Goal: Task Accomplishment & Management: Complete application form

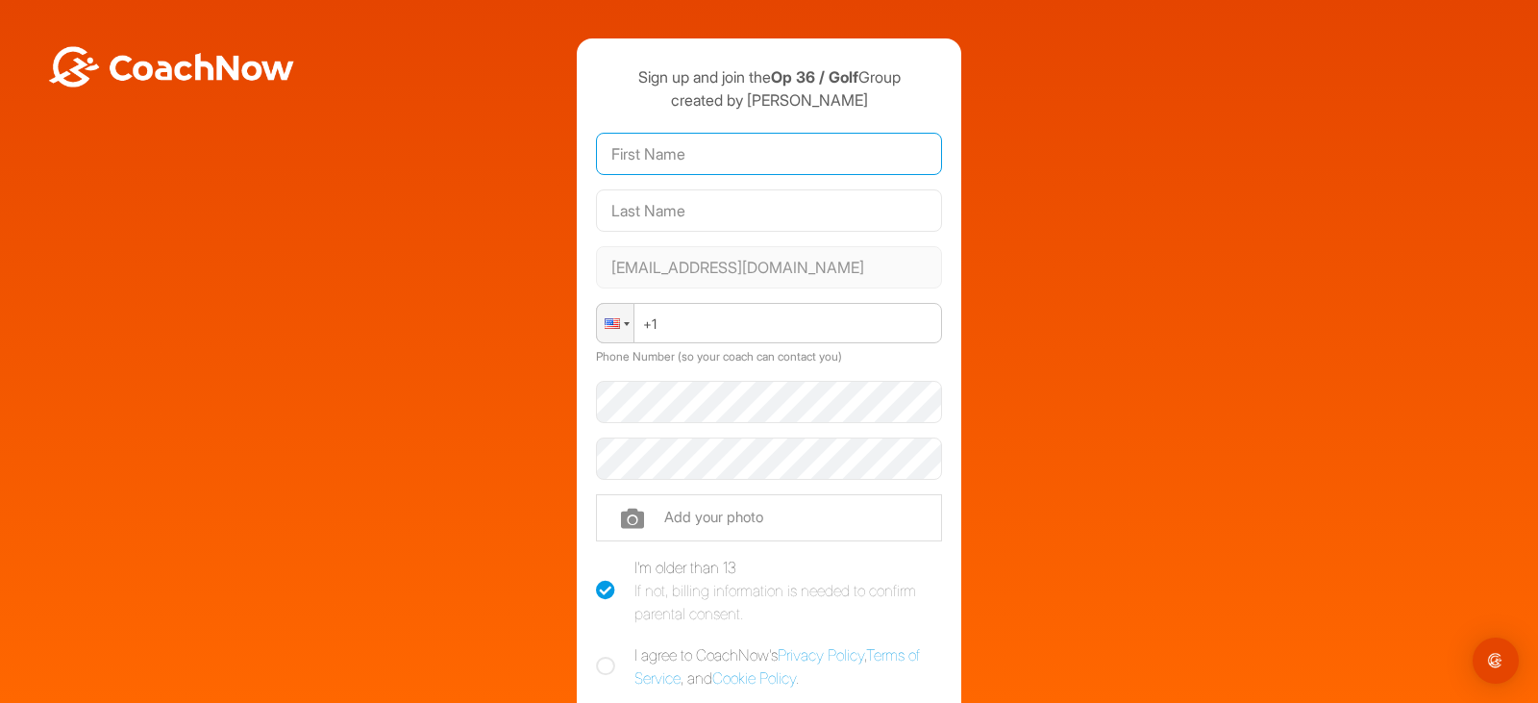
click at [821, 158] on input "text" at bounding box center [769, 154] width 346 height 42
type input "w"
type input "Walden"
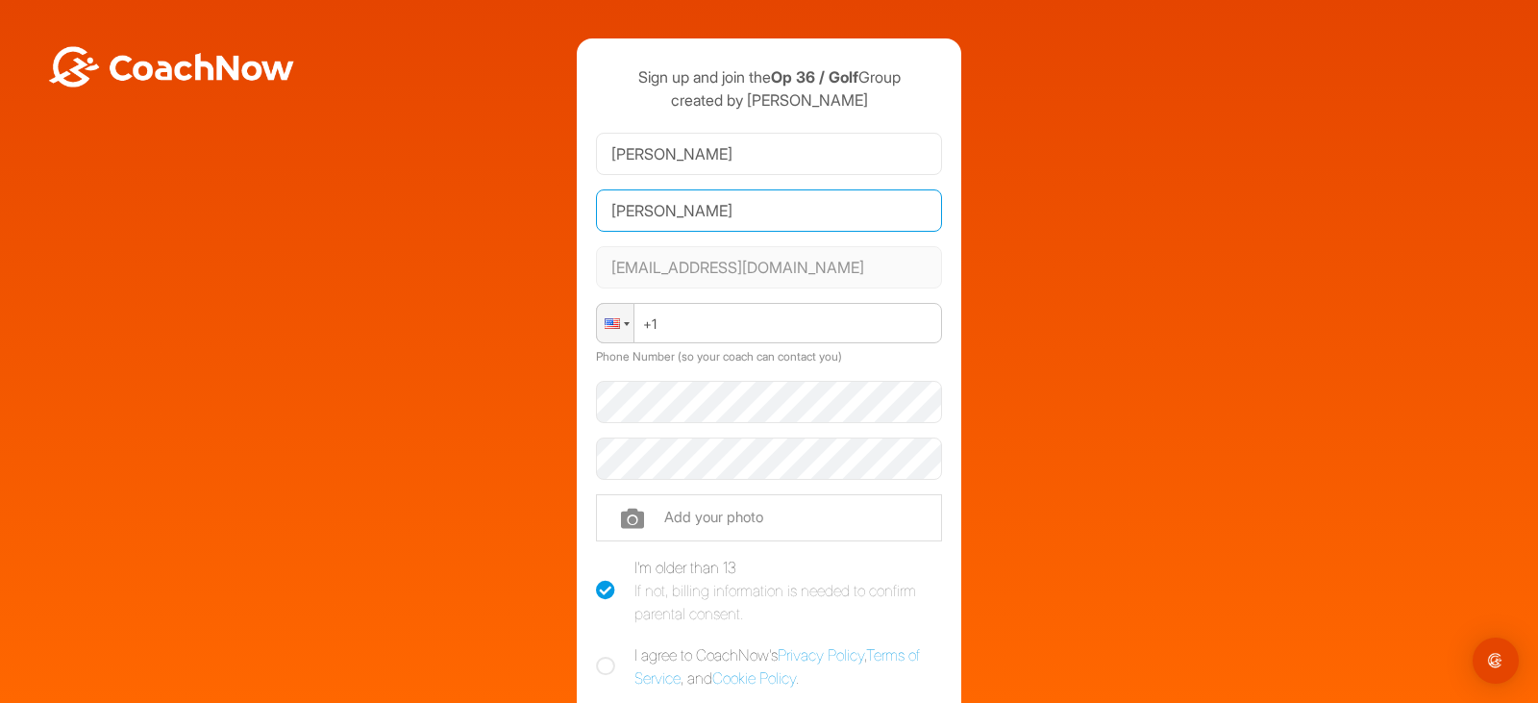
type input "Sloan"
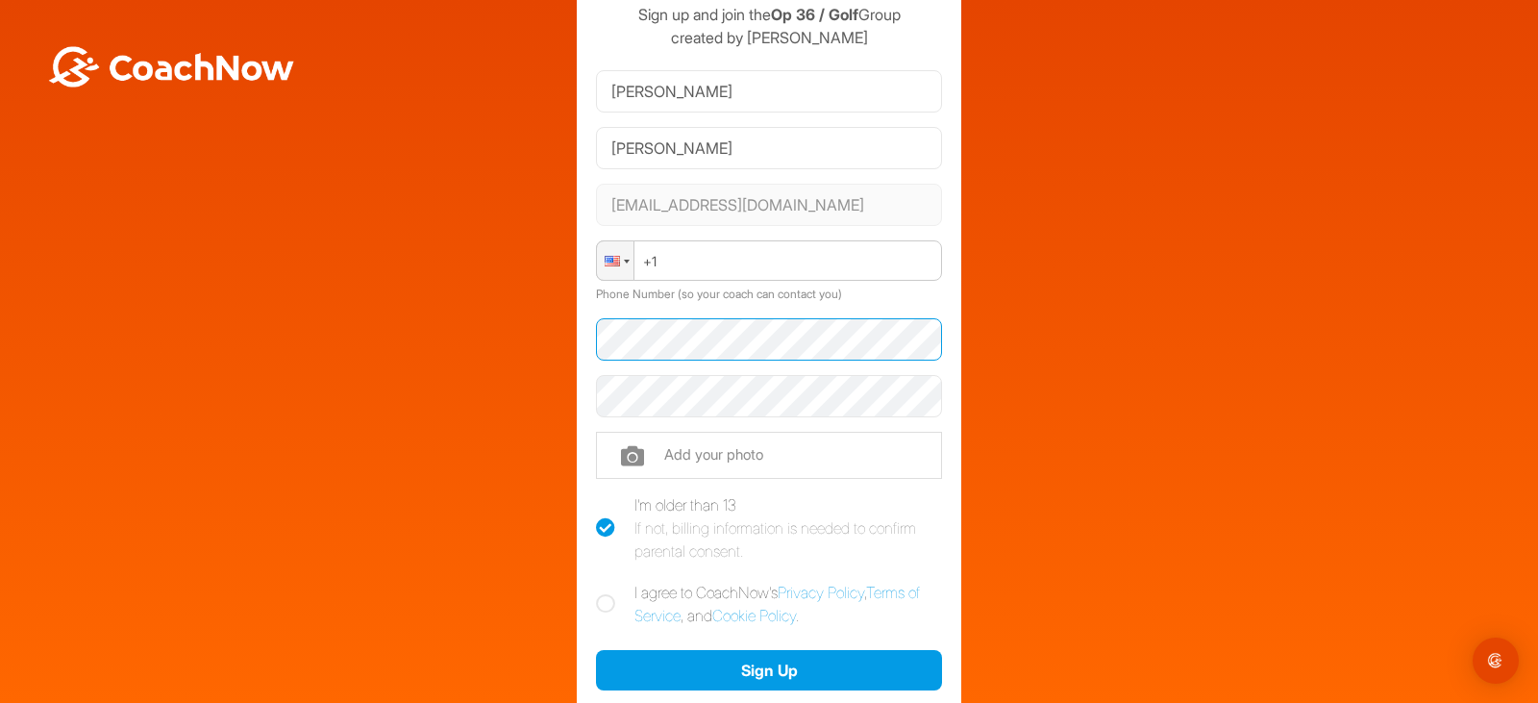
scroll to position [96, 0]
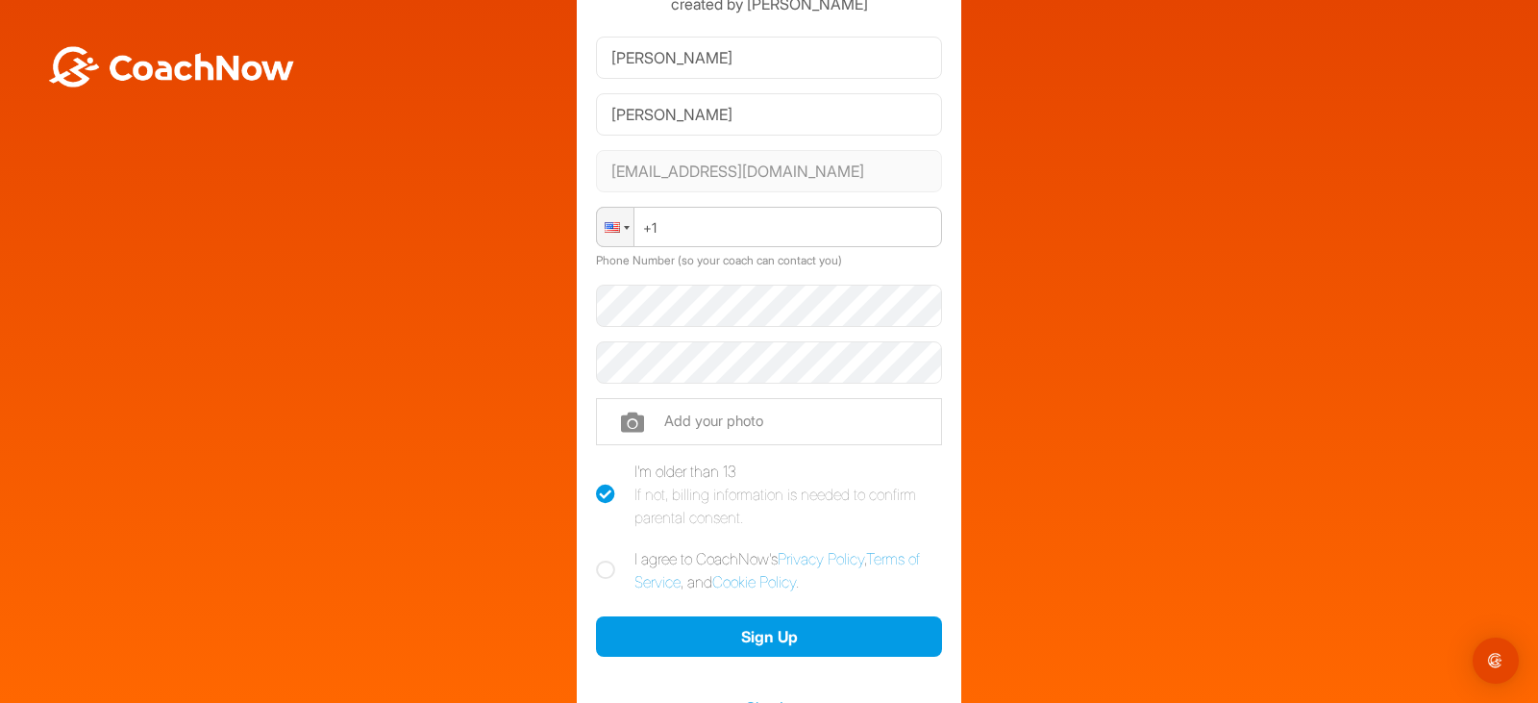
click at [600, 557] on label "I agree to CoachNow's Privacy Policy , Terms of Service , and Cookie Policy ." at bounding box center [769, 570] width 346 height 46
click at [600, 557] on input "I agree to CoachNow's Privacy Policy , Terms of Service , and Cookie Policy ." at bounding box center [602, 553] width 12 height 12
checkbox input "true"
click at [658, 436] on input "file" at bounding box center [769, 421] width 346 height 46
click at [624, 227] on div at bounding box center [627, 228] width 6 height 4
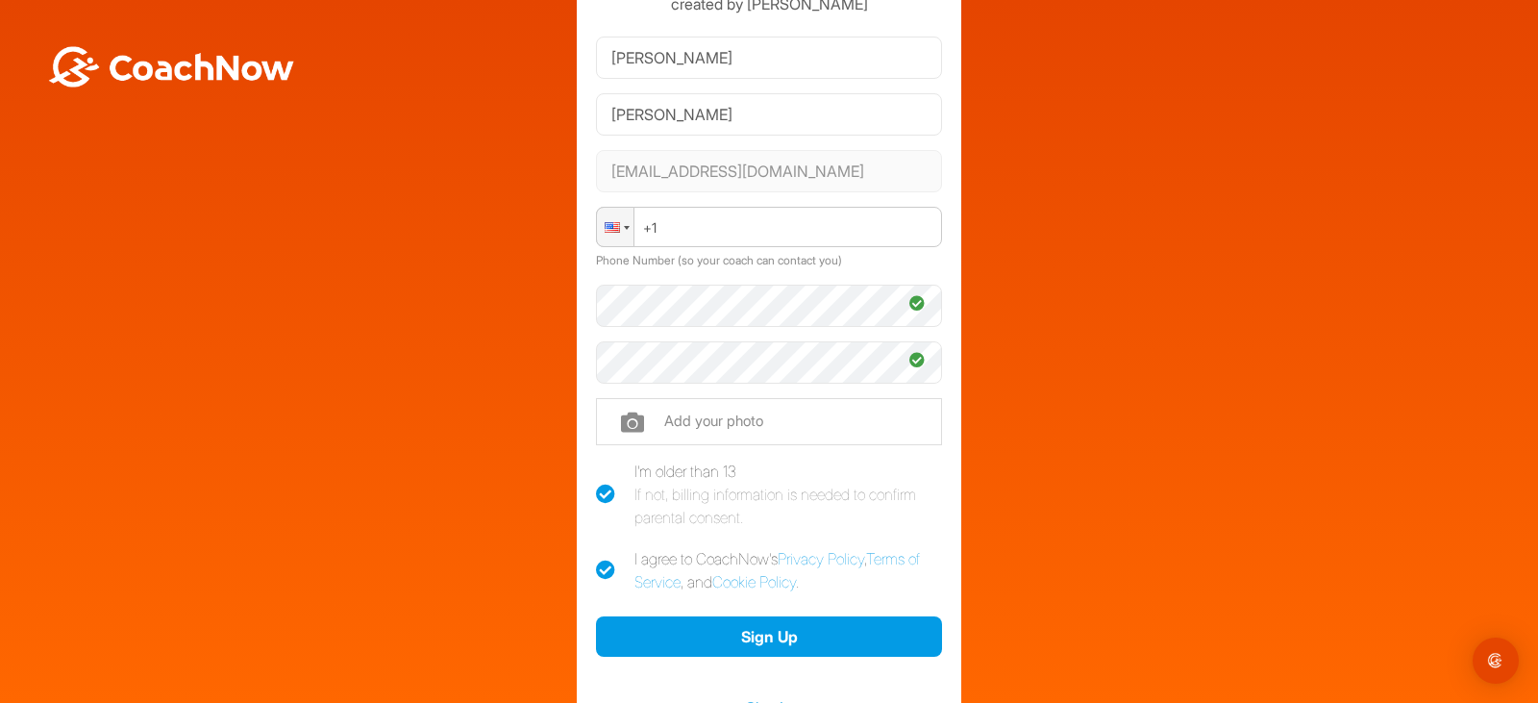
click at [981, 534] on div "Sign up and join the Op 36 / Golf Group created by Shawn Koch Walden Sloan wslo…" at bounding box center [769, 351] width 1519 height 819
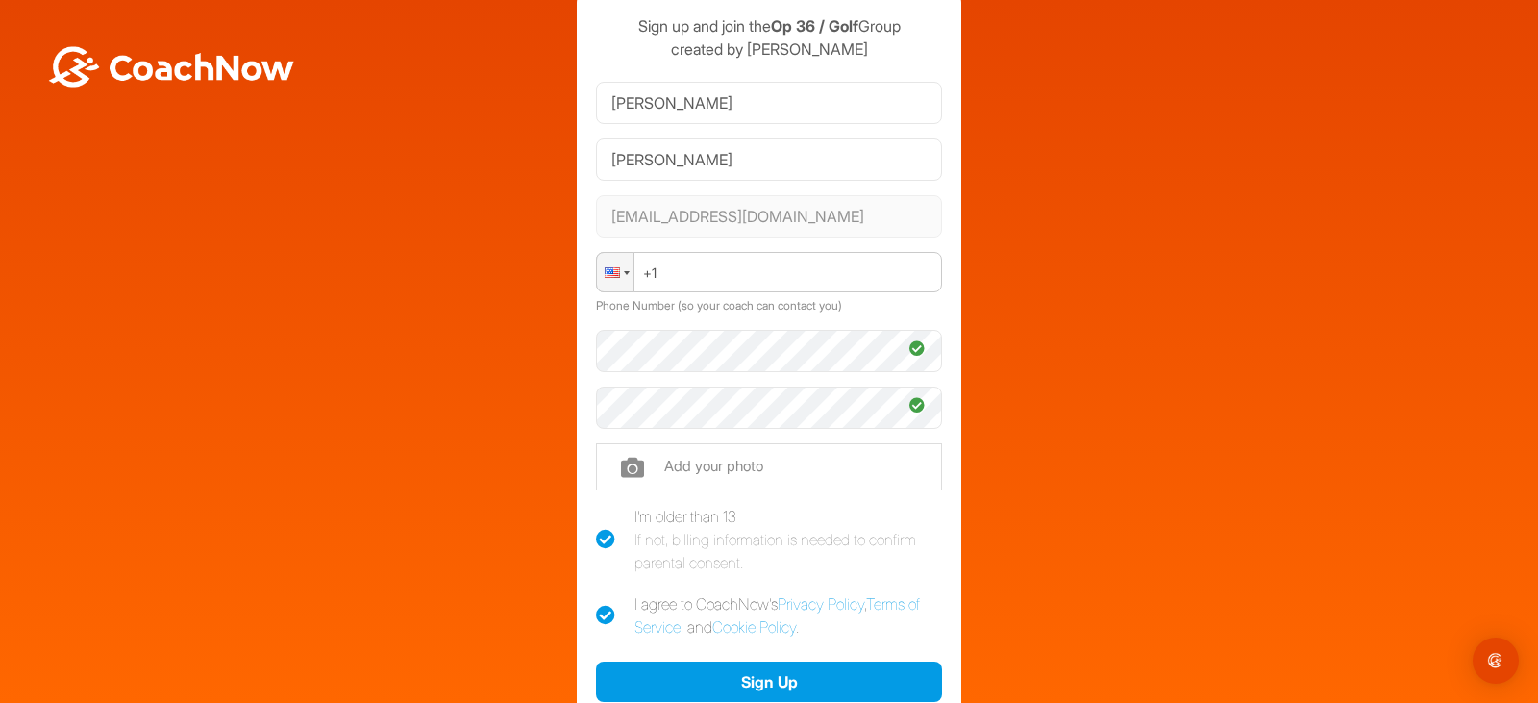
scroll to position [192, 0]
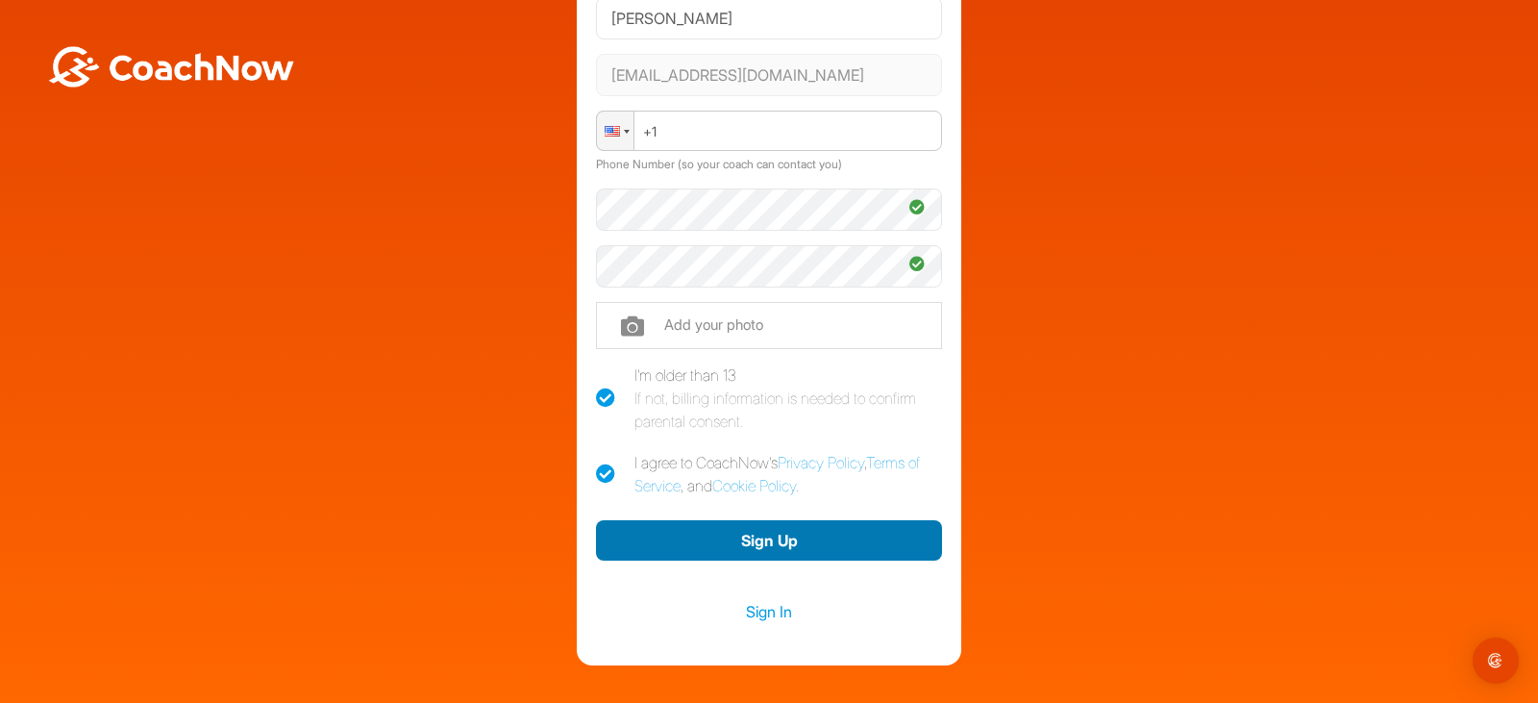
click at [902, 536] on button "Sign Up" at bounding box center [769, 540] width 346 height 41
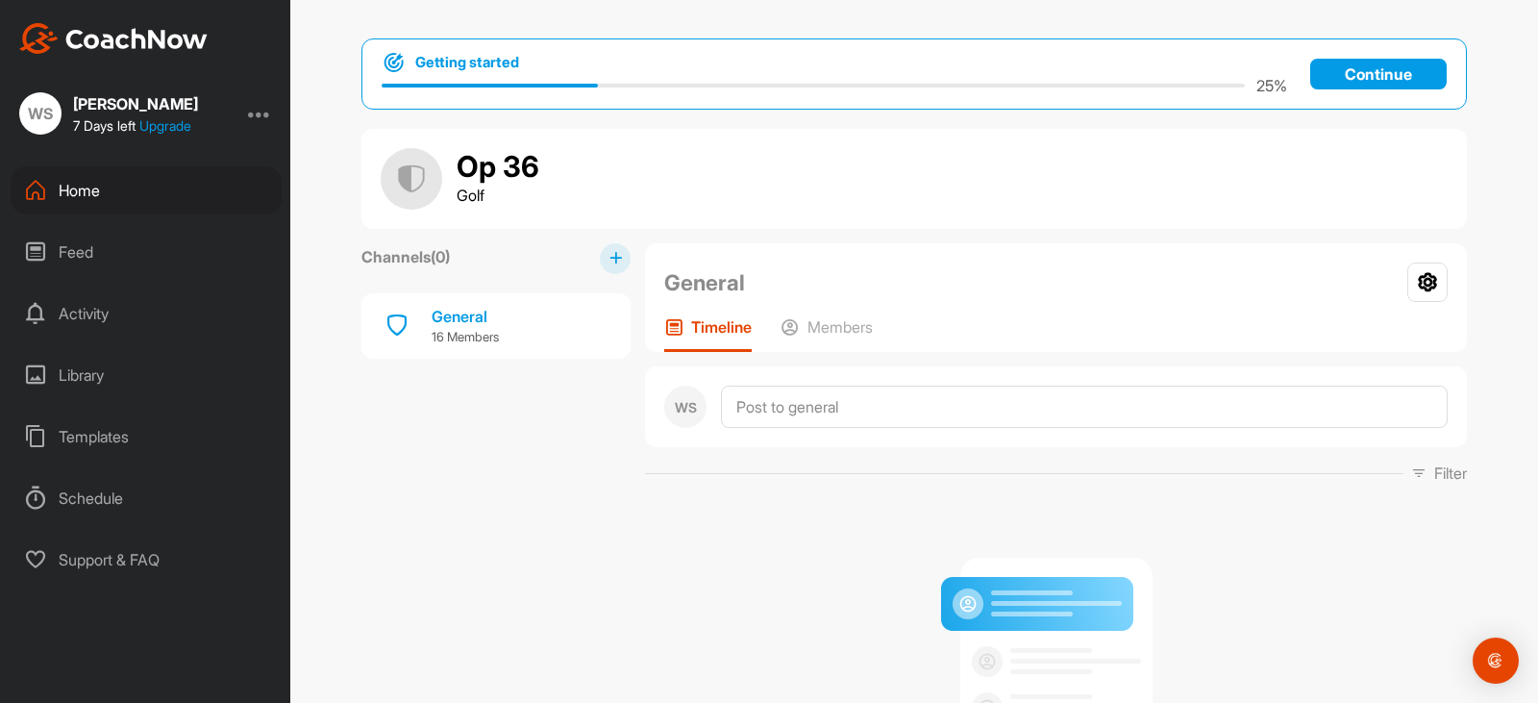
scroll to position [96, 0]
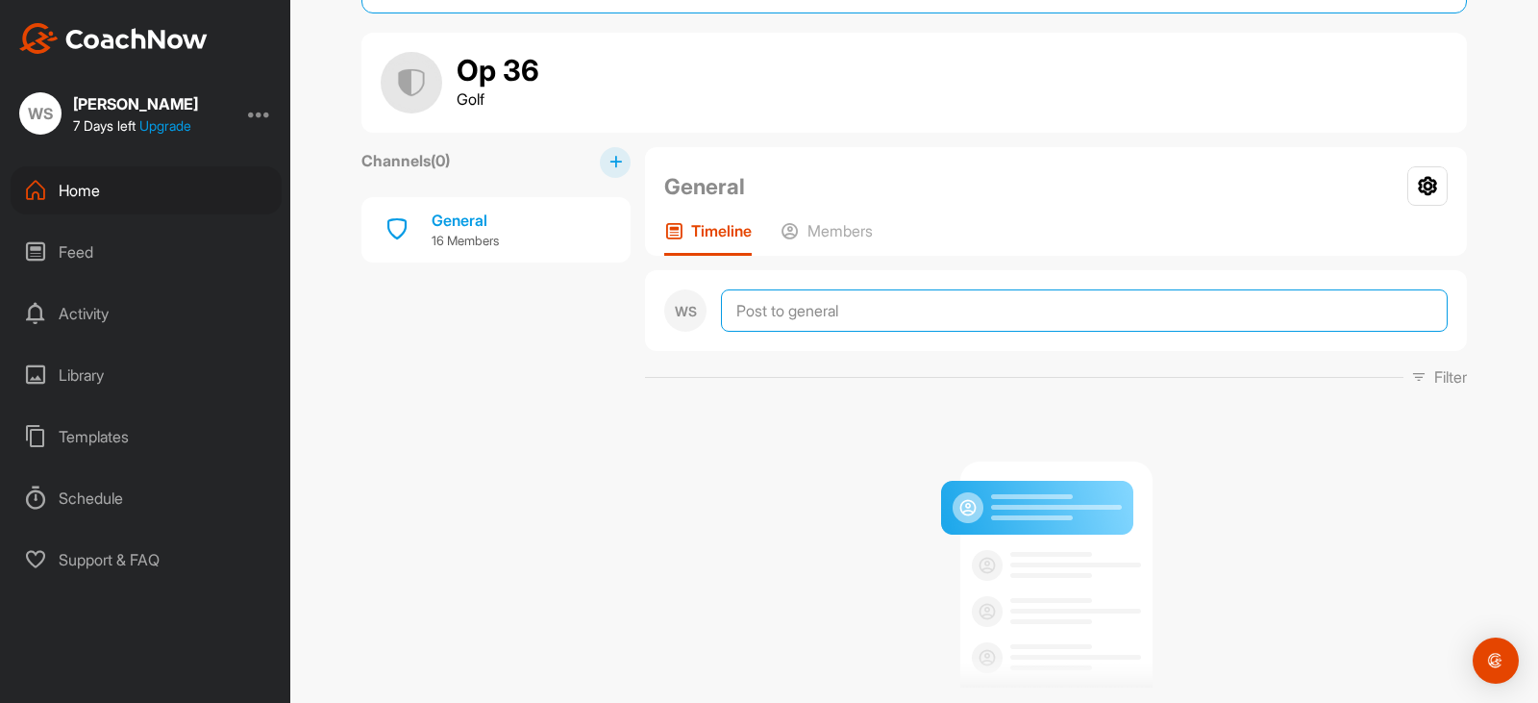
click at [761, 298] on textarea at bounding box center [1084, 310] width 727 height 42
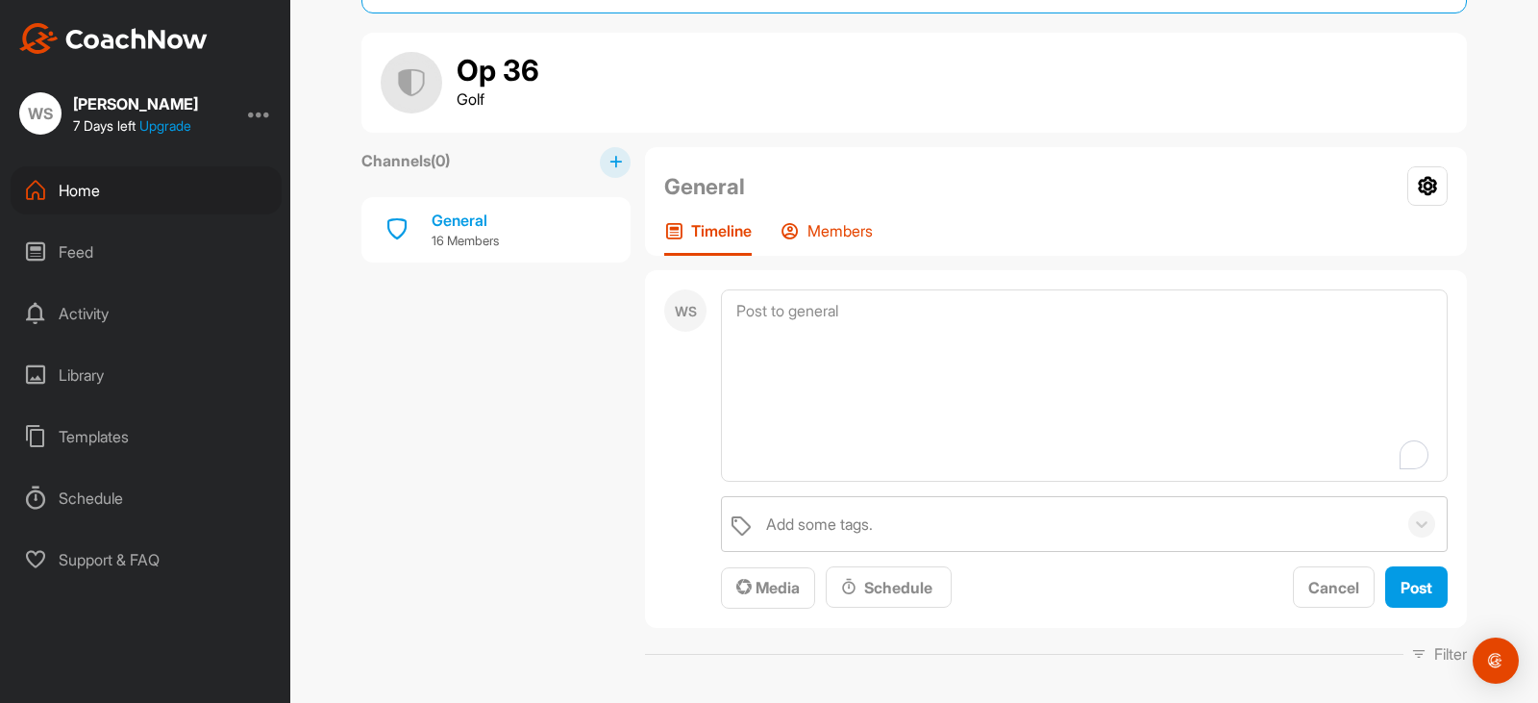
click at [821, 240] on p "Members" at bounding box center [839, 230] width 65 height 19
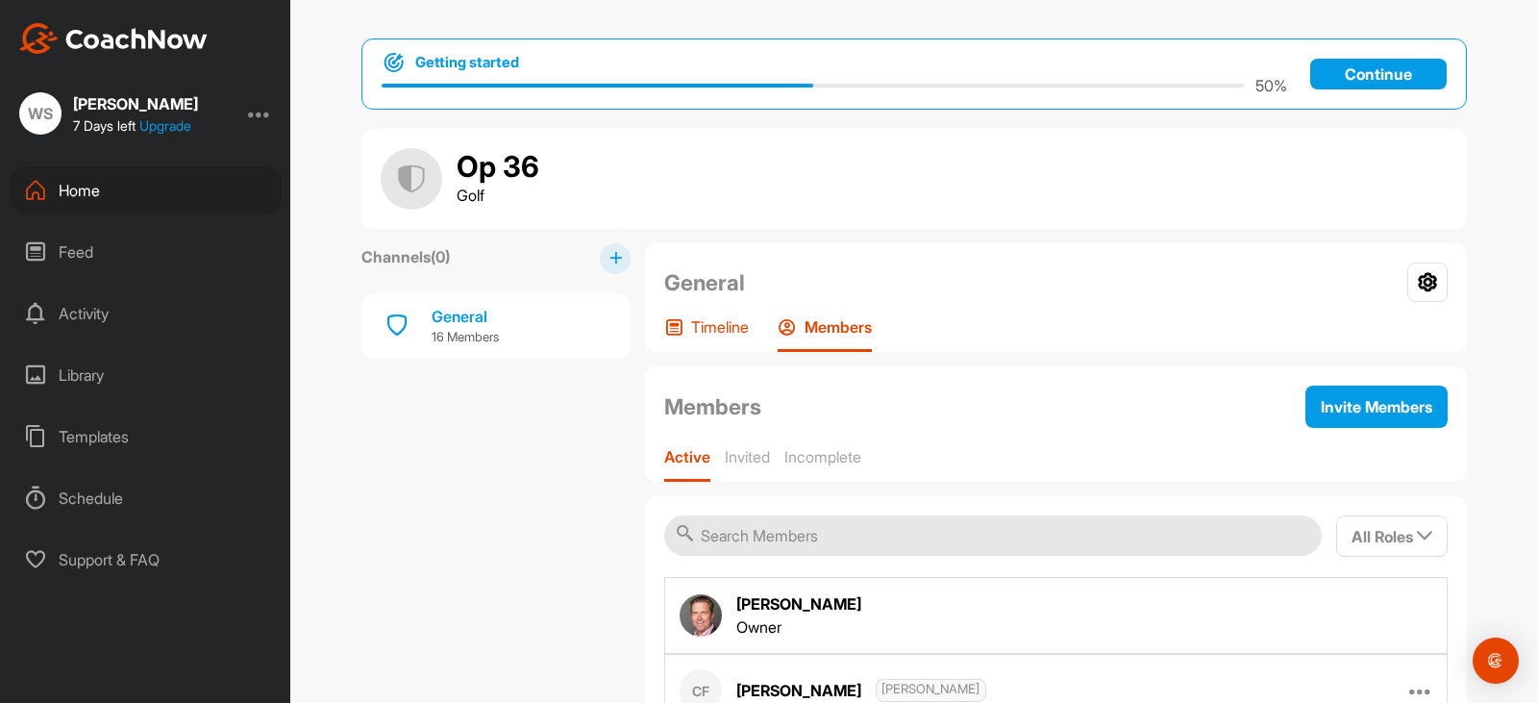
click at [709, 322] on p "Timeline" at bounding box center [720, 326] width 58 height 19
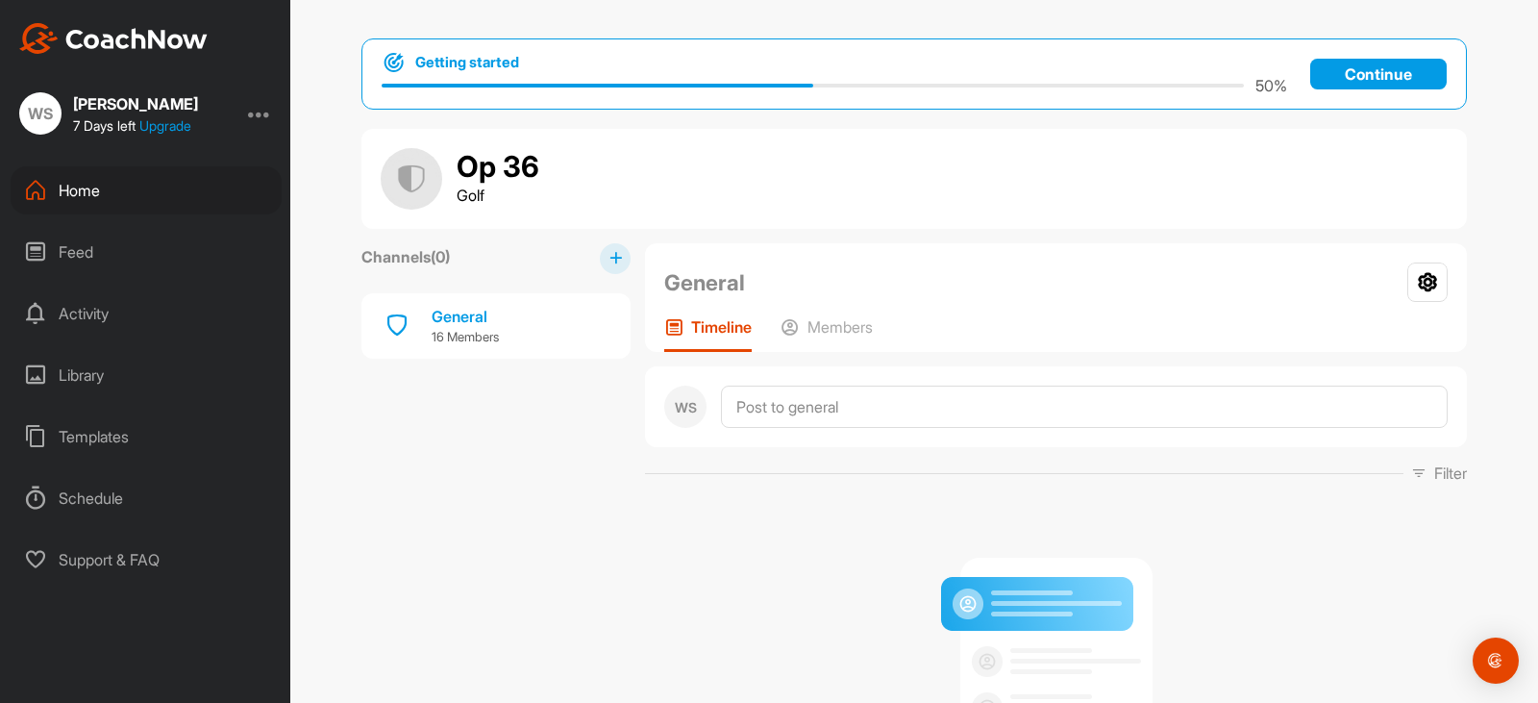
click at [819, 310] on div "General Your Notifications Leave Group Timeline Members" at bounding box center [1056, 297] width 822 height 109
click at [815, 324] on p "Members" at bounding box center [839, 326] width 65 height 19
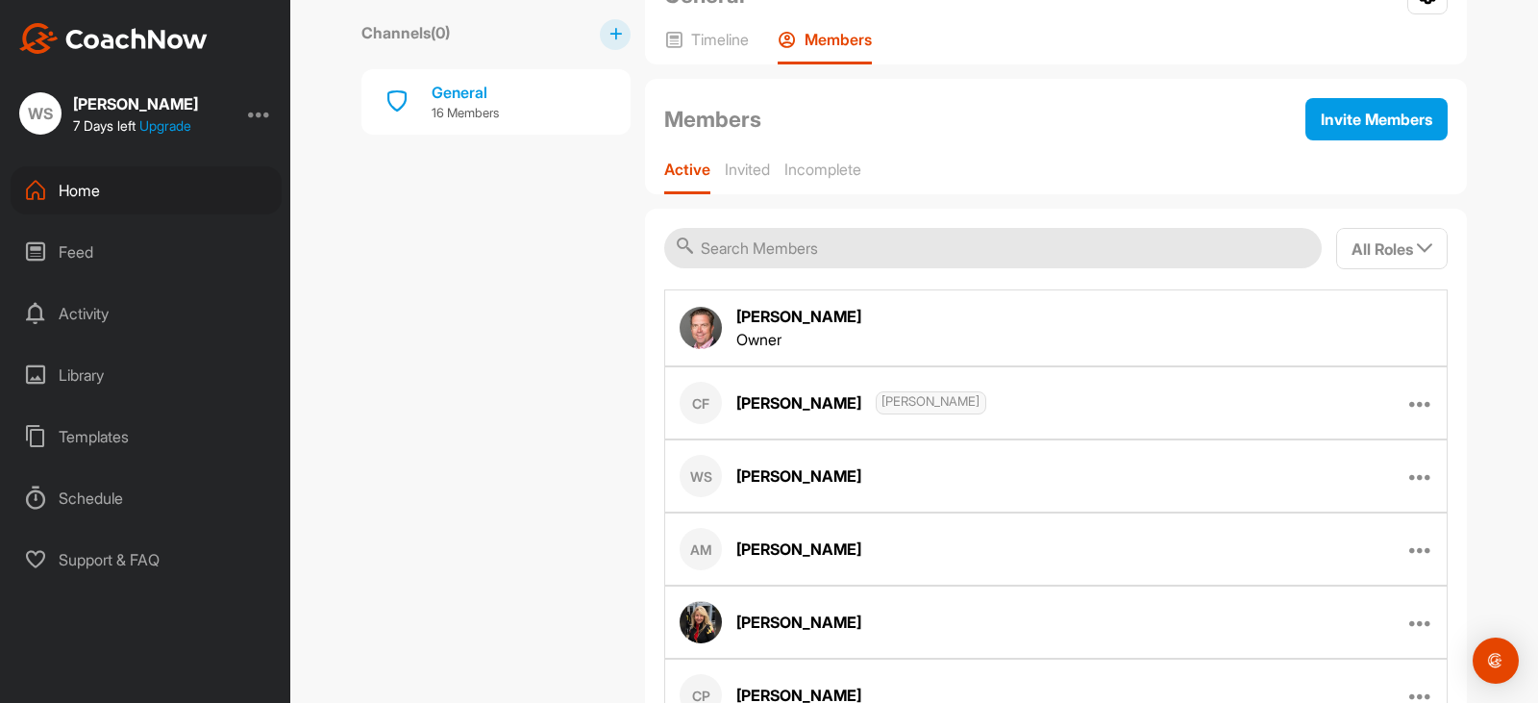
scroll to position [288, 0]
click at [132, 496] on div "Schedule" at bounding box center [146, 498] width 271 height 48
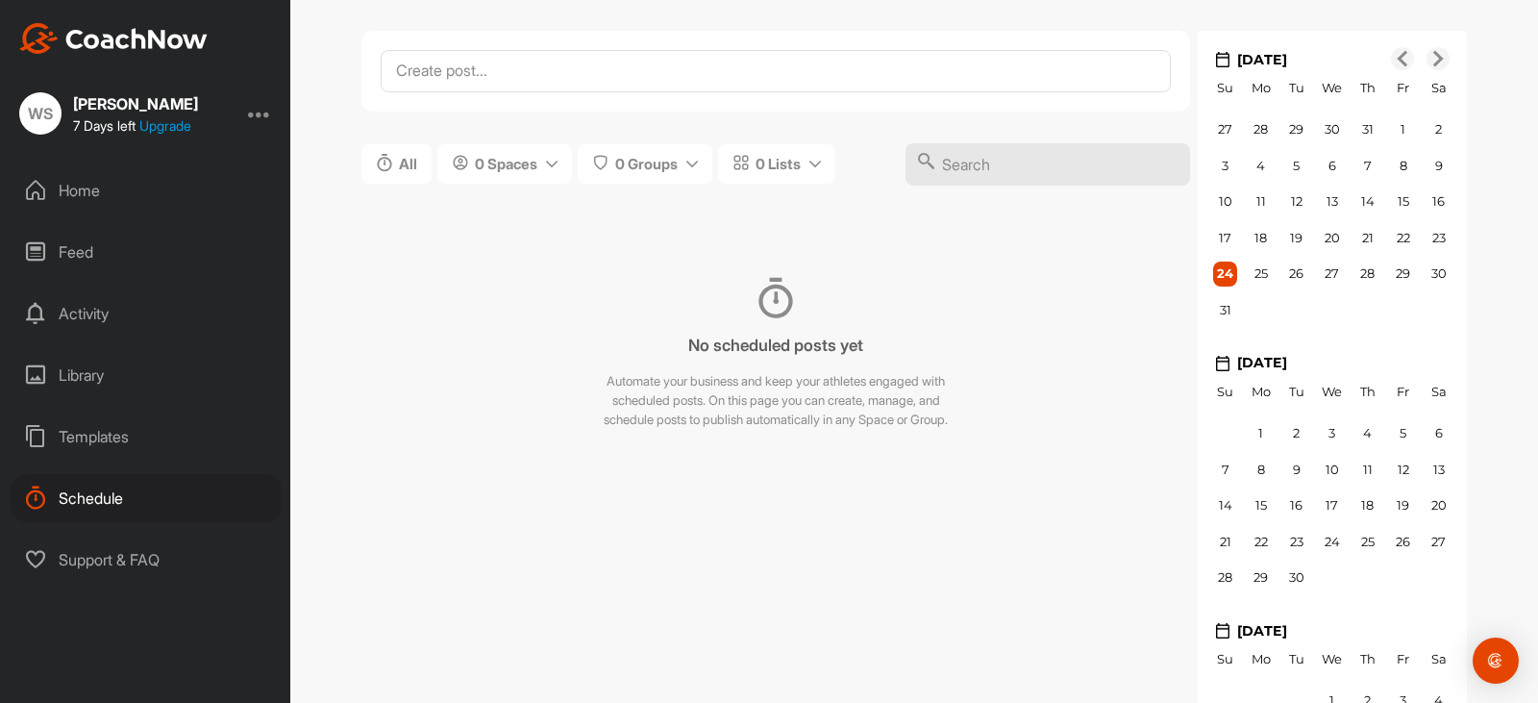
scroll to position [192, 0]
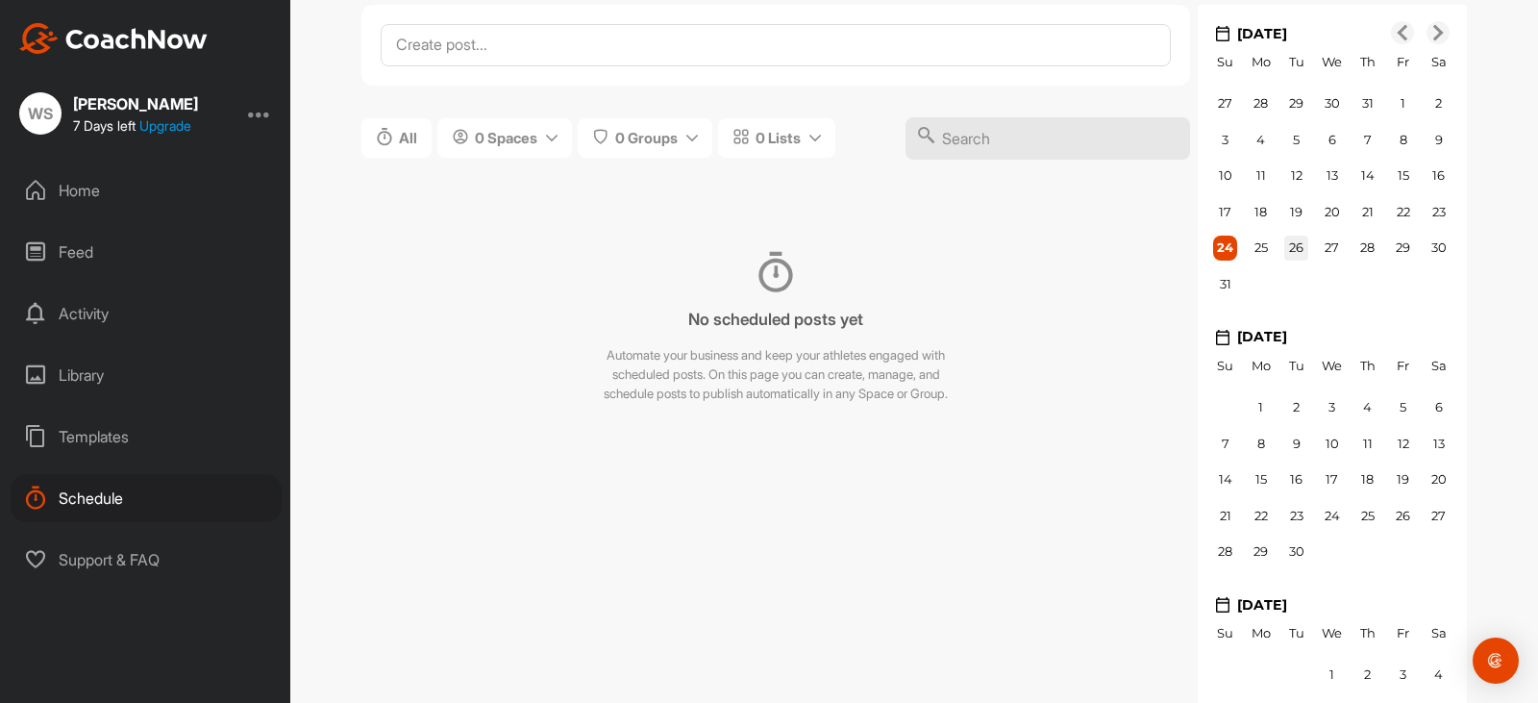
click at [1297, 243] on div "0 26" at bounding box center [1296, 248] width 24 height 25
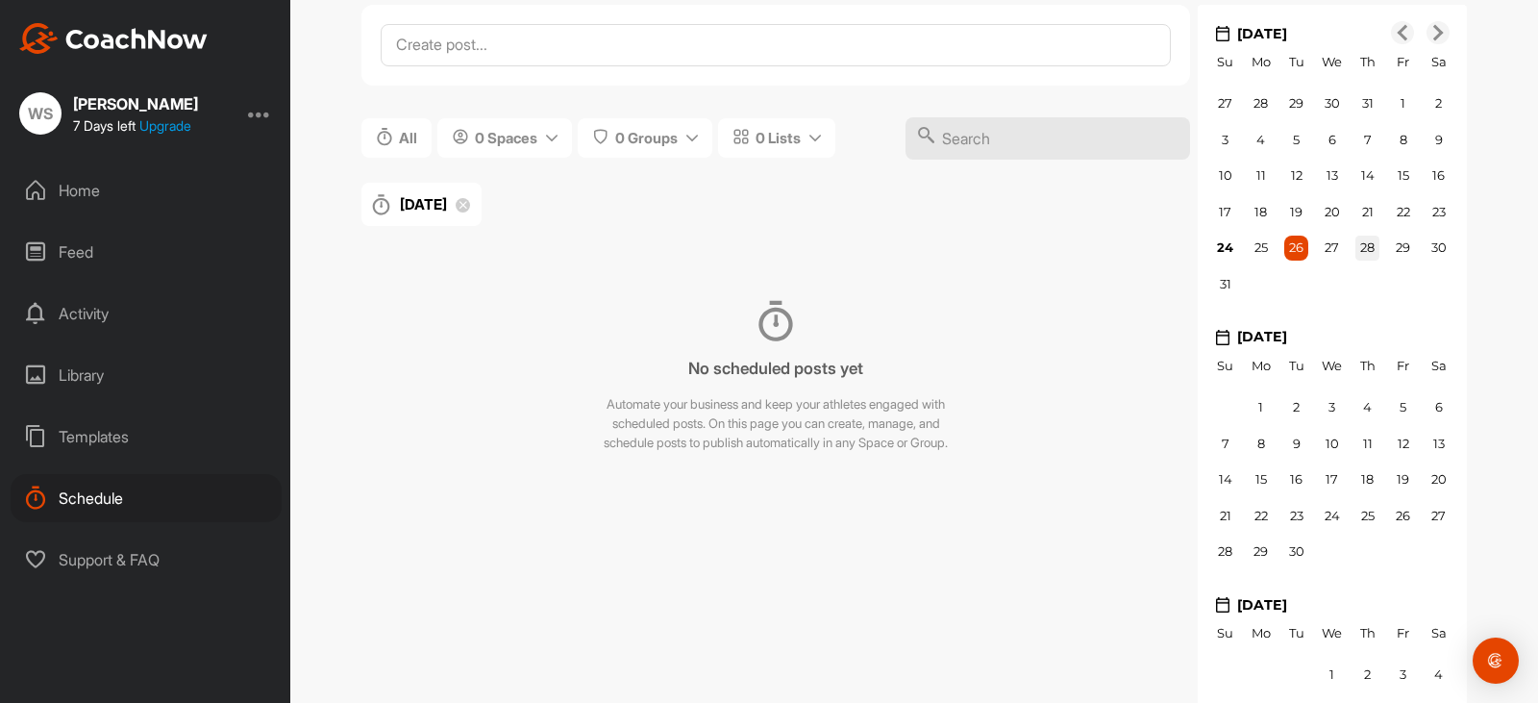
click at [1360, 243] on span "28" at bounding box center [1367, 246] width 14 height 15
